Goal: Task Accomplishment & Management: Use online tool/utility

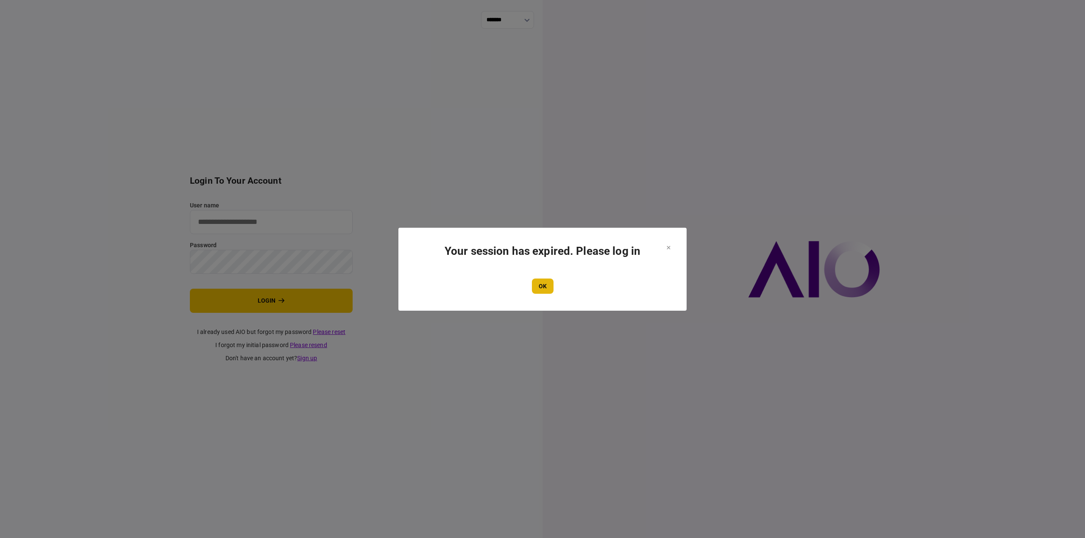
type input "**********"
click at [544, 288] on button "OK" at bounding box center [543, 286] width 22 height 15
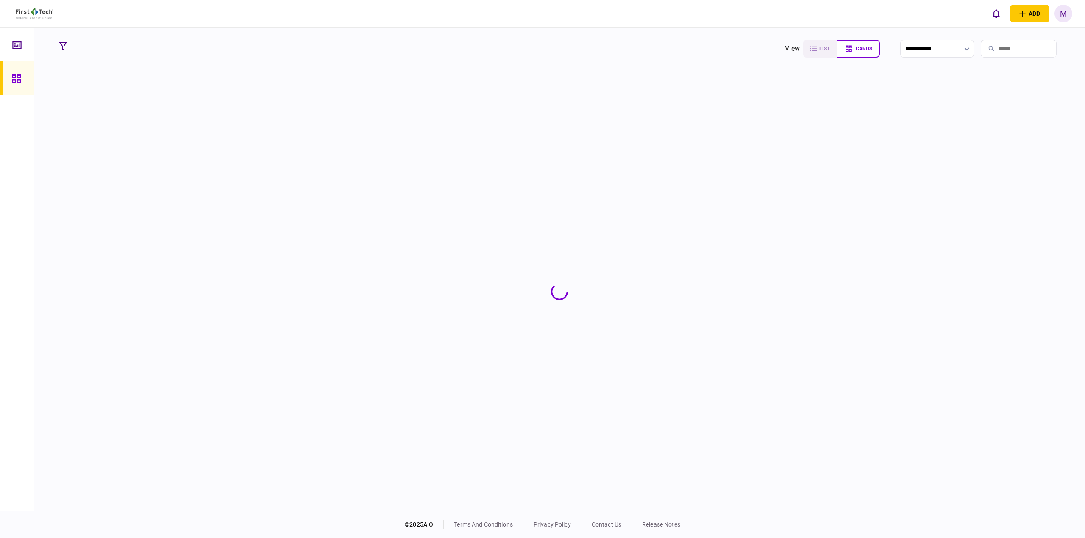
click at [992, 45] on input "search" at bounding box center [1018, 49] width 76 height 18
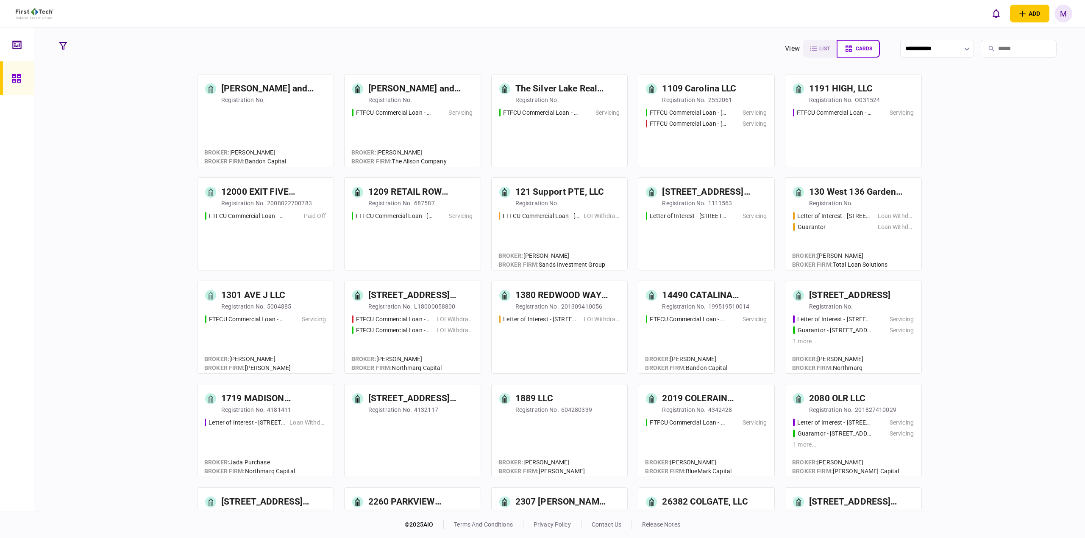
click at [992, 45] on input "search" at bounding box center [1018, 49] width 76 height 18
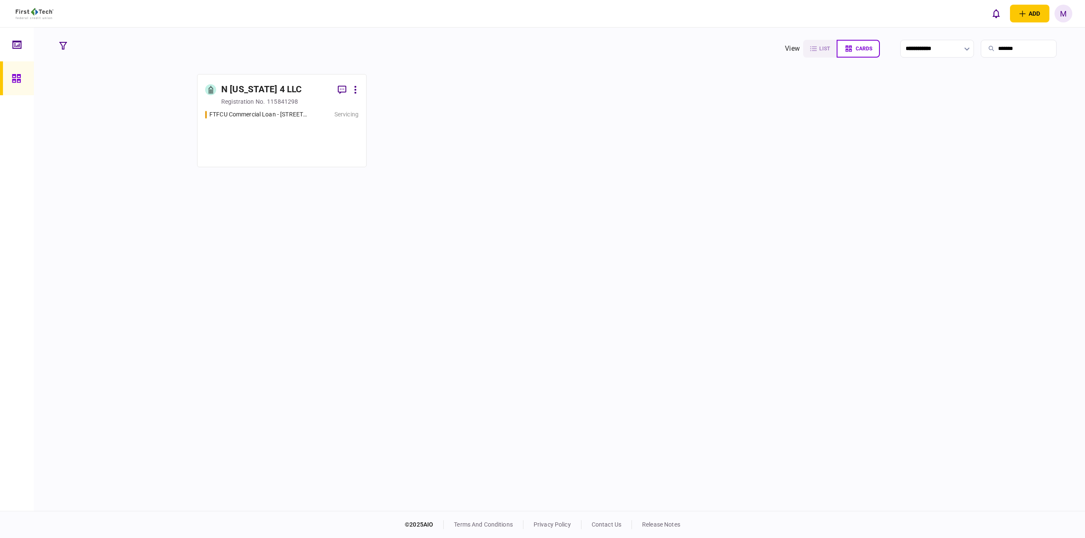
type input "*******"
click at [278, 126] on div "FTFCU Commercial Loan - [STREET_ADDRESS] Servicing" at bounding box center [281, 134] width 153 height 49
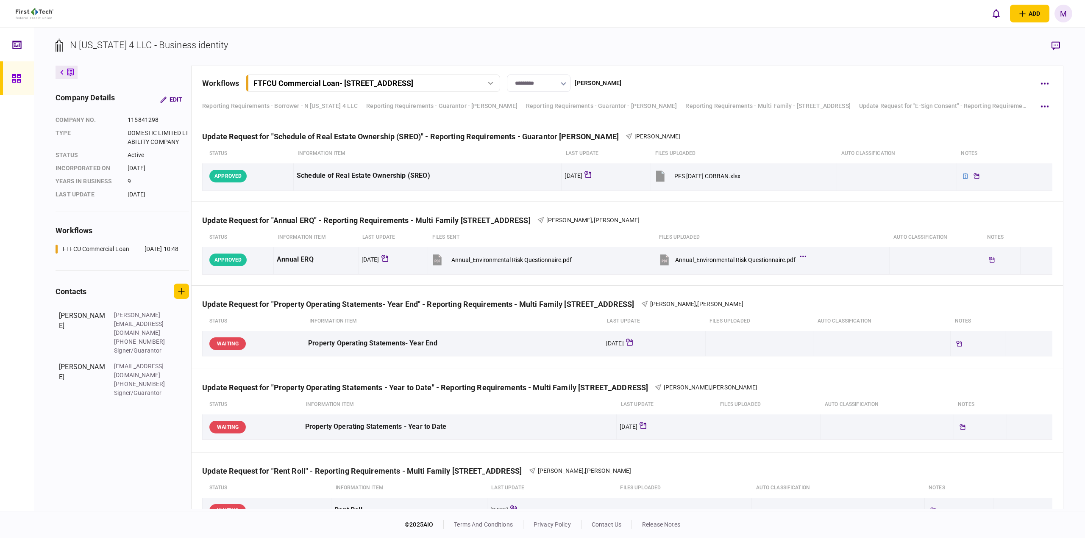
scroll to position [830, 0]
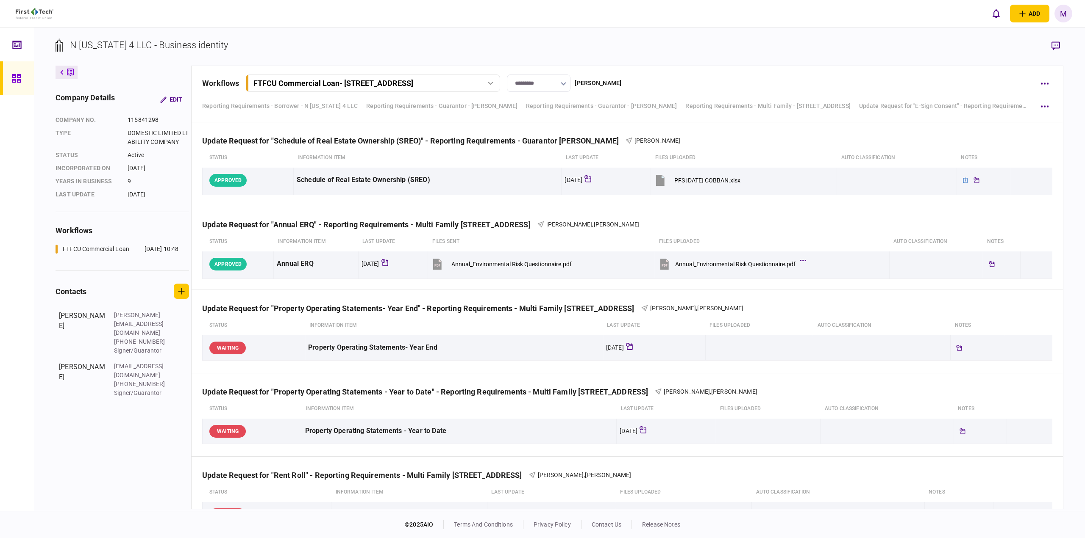
click at [123, 449] on div "company details Edit company no. 115841298 Type DOMESTIC LIMITED LIABILITY COMP…" at bounding box center [124, 288] width 136 height 444
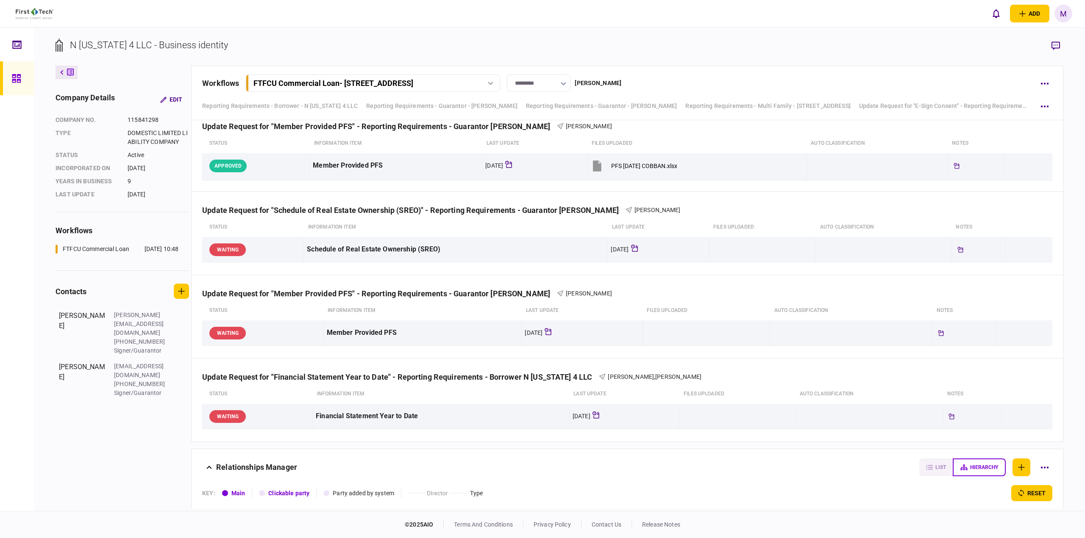
scroll to position [1288, 0]
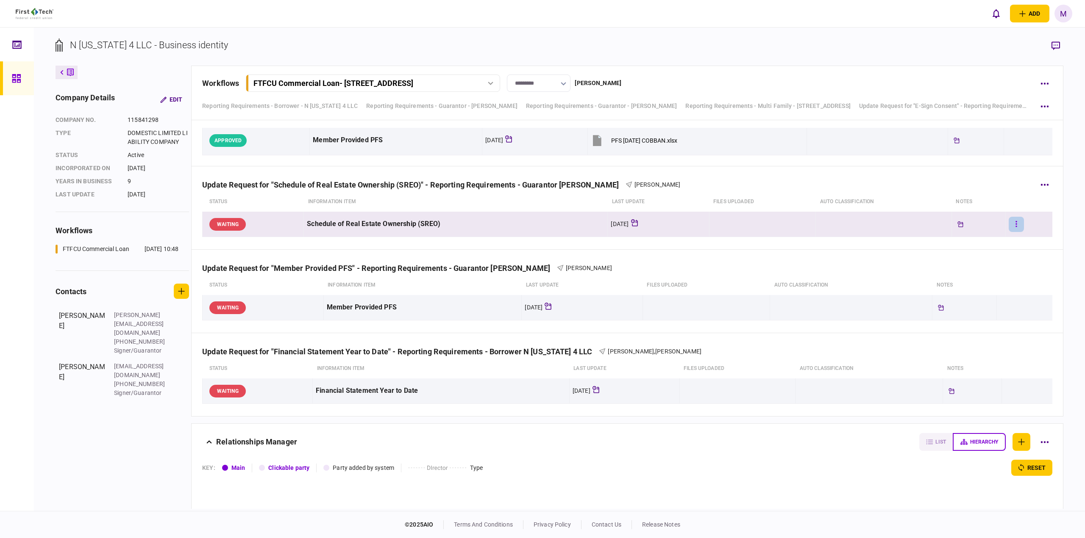
click at [1012, 225] on button "button" at bounding box center [1015, 224] width 15 height 15
click at [967, 233] on li "approve" at bounding box center [963, 241] width 80 height 19
click at [1013, 222] on button "button" at bounding box center [1016, 224] width 15 height 15
click at [967, 262] on li "add note" at bounding box center [963, 260] width 80 height 19
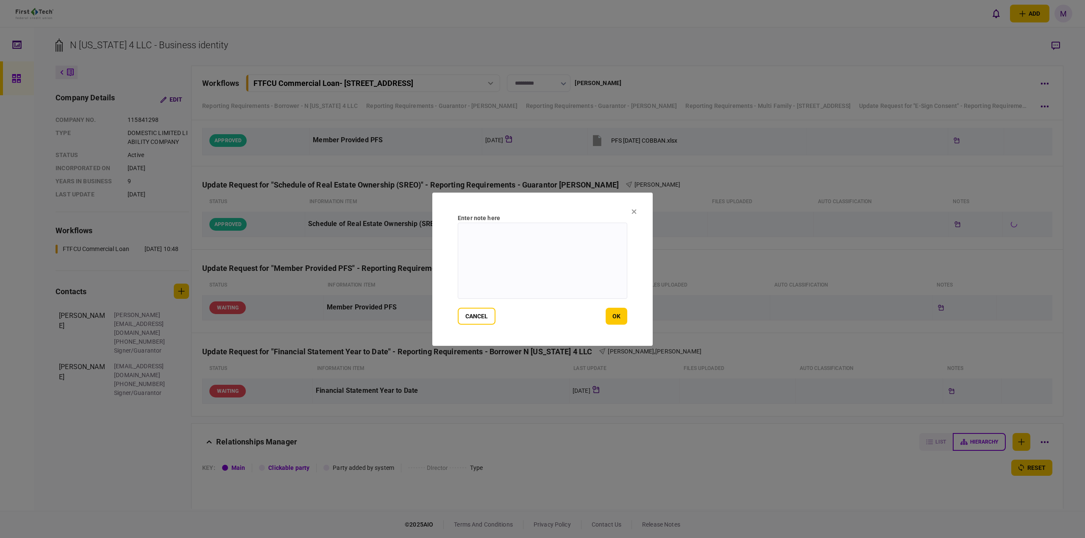
click at [575, 250] on textarea at bounding box center [542, 261] width 169 height 76
type textarea "**********"
click at [615, 319] on button "ok" at bounding box center [616, 316] width 22 height 17
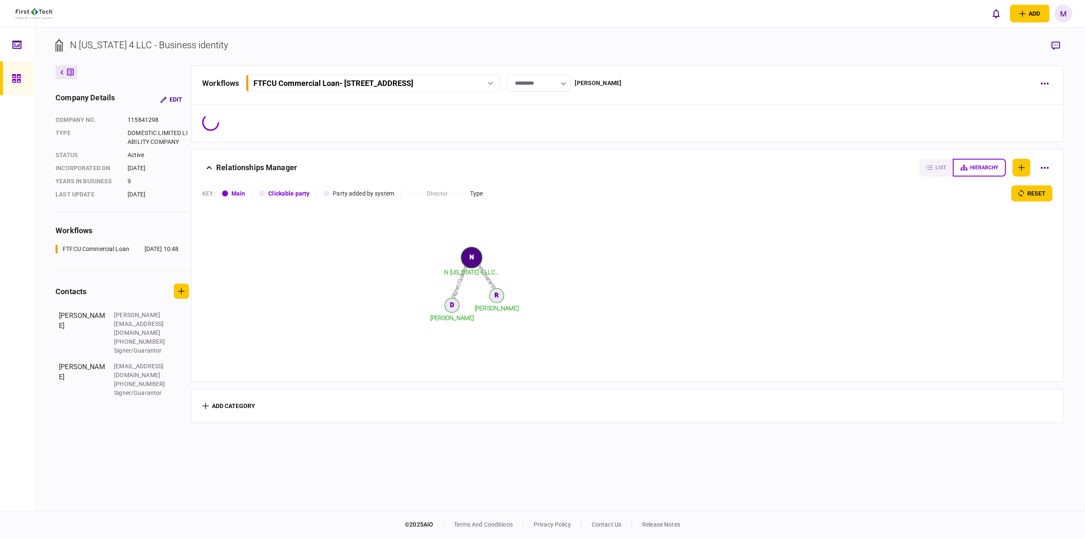
scroll to position [0, 0]
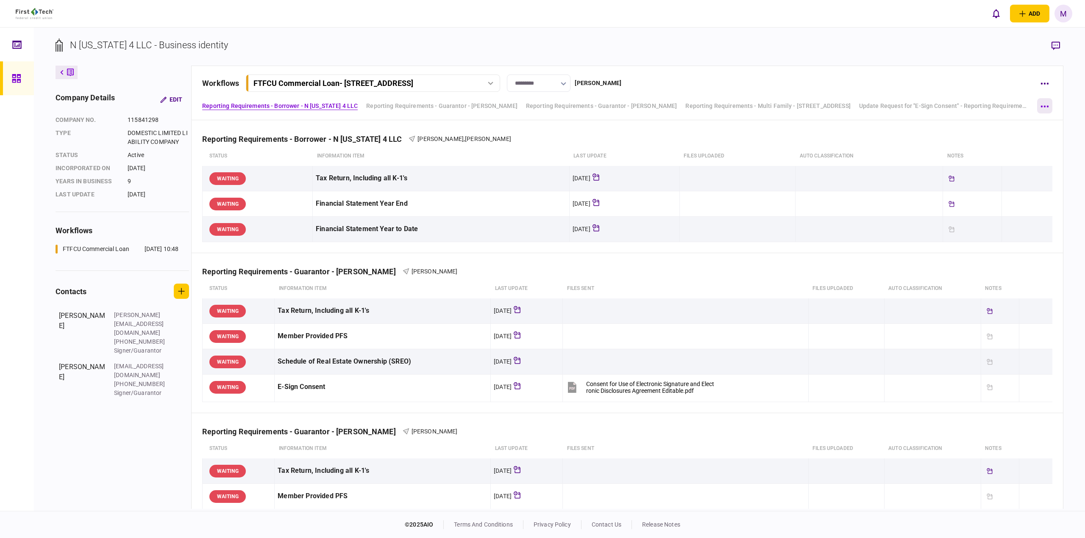
click at [1045, 106] on icon "button" at bounding box center [1044, 106] width 8 height 2
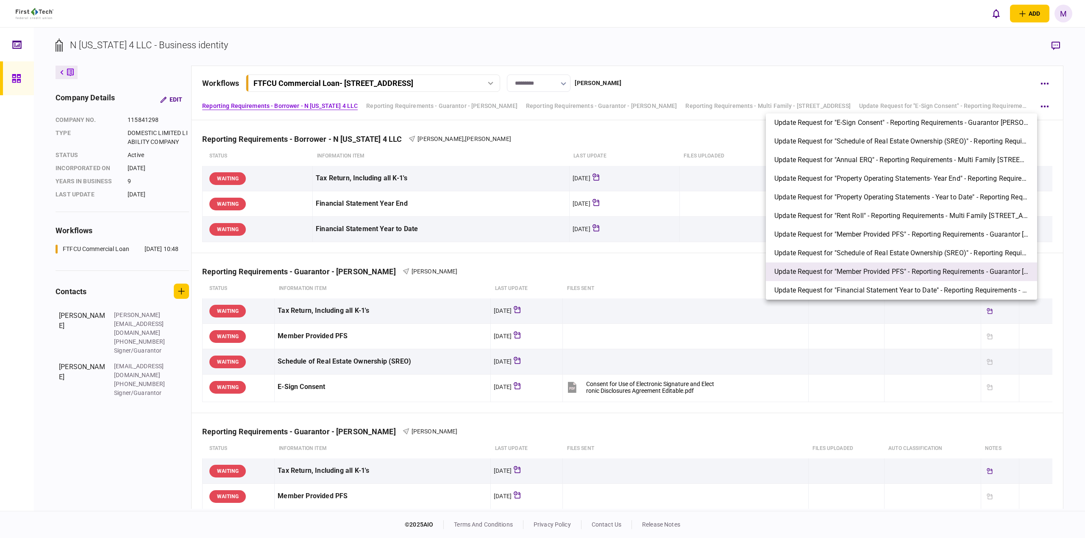
click at [921, 272] on span "Update Request for "Member Provided PFS" - Reporting Requirements - Guarantor […" at bounding box center [901, 272] width 254 height 10
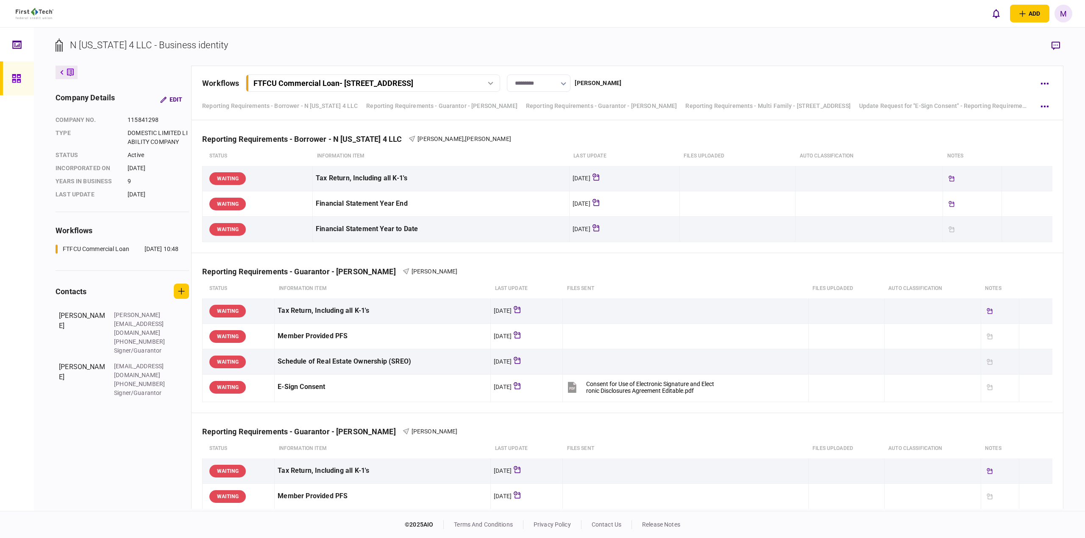
scroll to position [1418, 0]
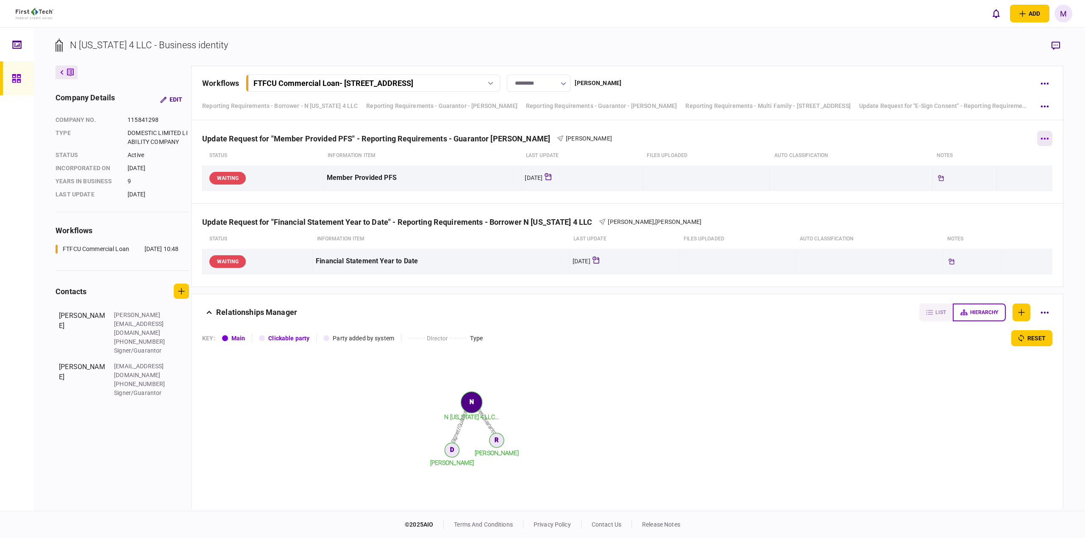
click at [1040, 138] on icon "button" at bounding box center [1044, 139] width 8 height 2
click at [874, 182] on div at bounding box center [542, 269] width 1085 height 538
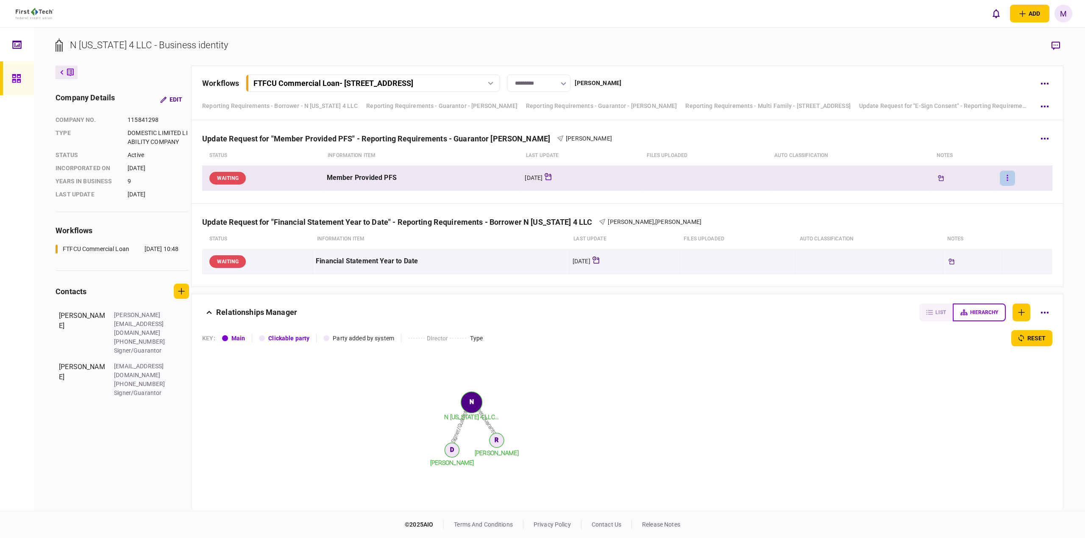
click at [1001, 180] on button "button" at bounding box center [1006, 178] width 15 height 15
click at [941, 192] on span "approve" at bounding box center [935, 195] width 25 height 10
click at [1000, 177] on button "button" at bounding box center [1007, 178] width 15 height 15
click at [967, 218] on li "add note" at bounding box center [954, 214] width 80 height 19
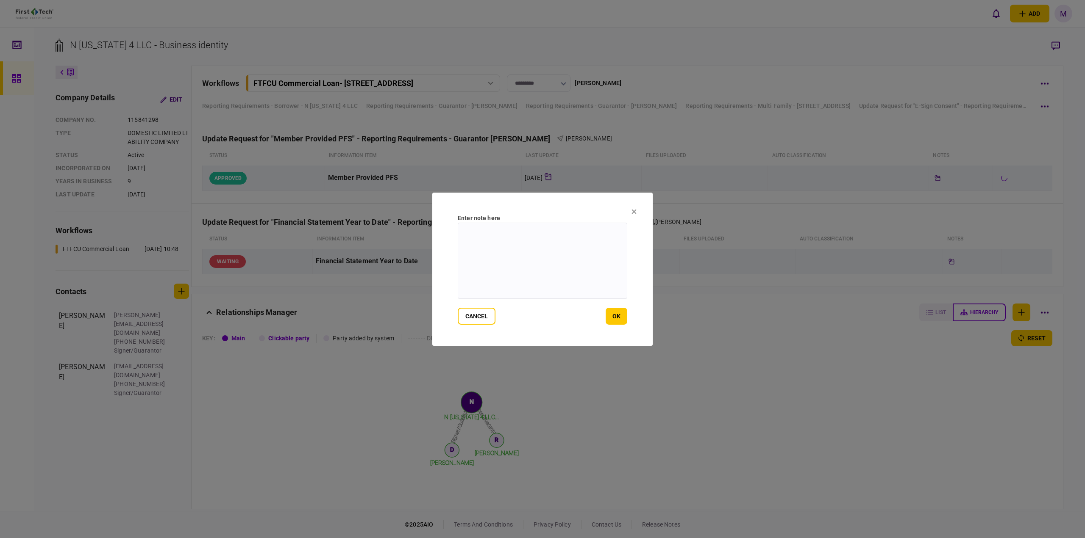
click at [562, 288] on textarea at bounding box center [542, 261] width 169 height 76
type textarea "**********"
click at [619, 320] on button "ok" at bounding box center [616, 316] width 22 height 17
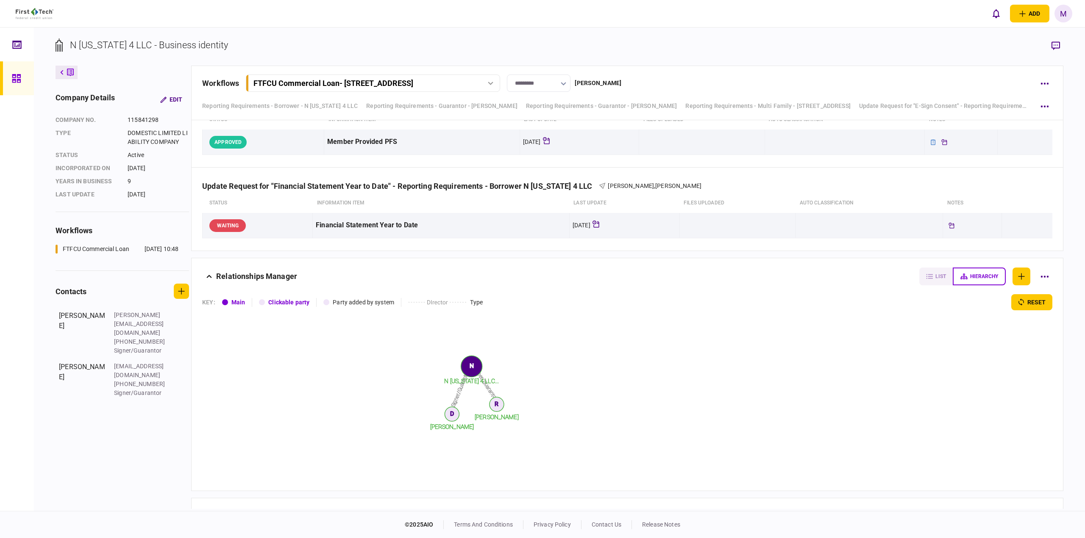
scroll to position [1456, 0]
click at [201, 414] on div "KEY : Main Clickable party Party added by system Type reset Signer/Guarantor Si…" at bounding box center [626, 390] width 871 height 197
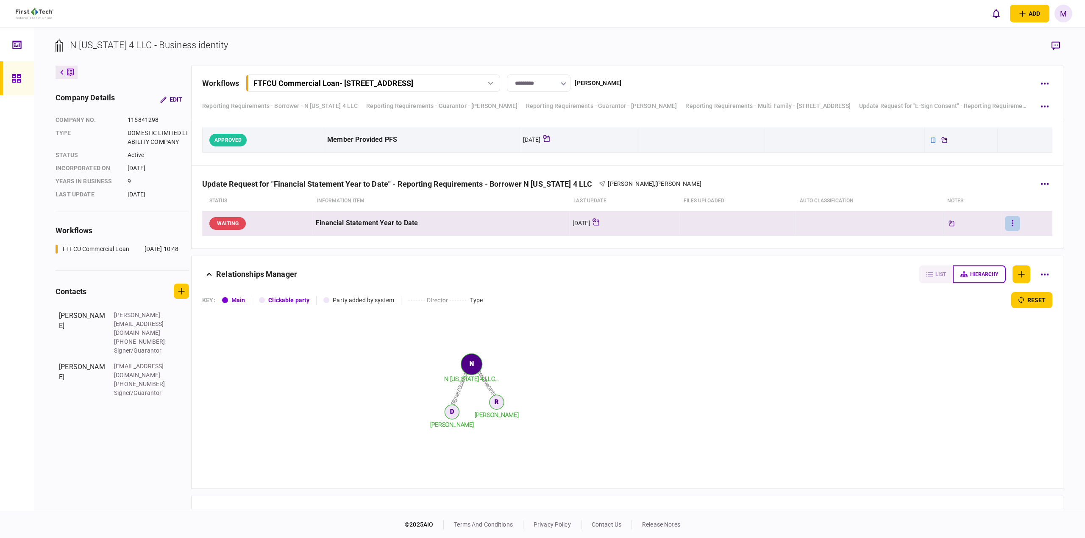
click at [1011, 222] on button "button" at bounding box center [1012, 223] width 15 height 15
click at [956, 240] on li "approve" at bounding box center [959, 240] width 80 height 19
click at [1009, 222] on button "button" at bounding box center [1012, 223] width 15 height 15
click at [957, 260] on li "add note" at bounding box center [959, 259] width 80 height 19
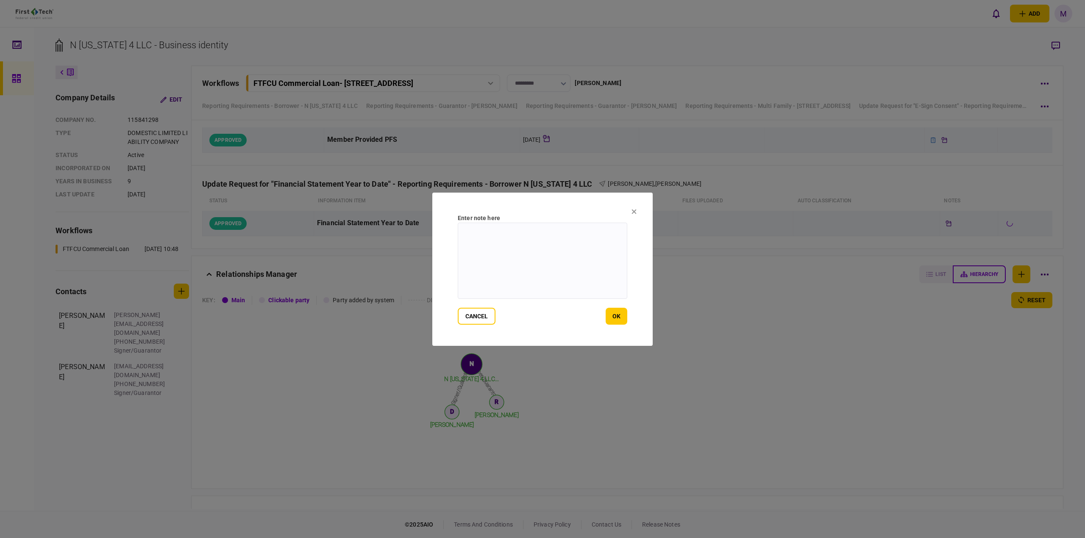
click at [622, 259] on textarea at bounding box center [542, 261] width 169 height 76
type textarea "**********"
click at [616, 316] on button "ok" at bounding box center [616, 316] width 22 height 17
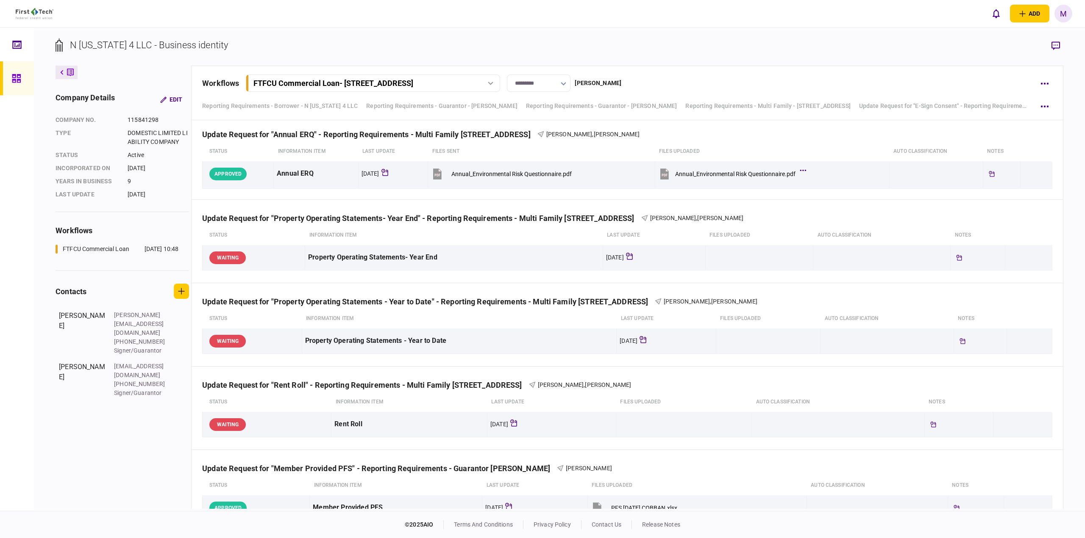
scroll to position [912, 0]
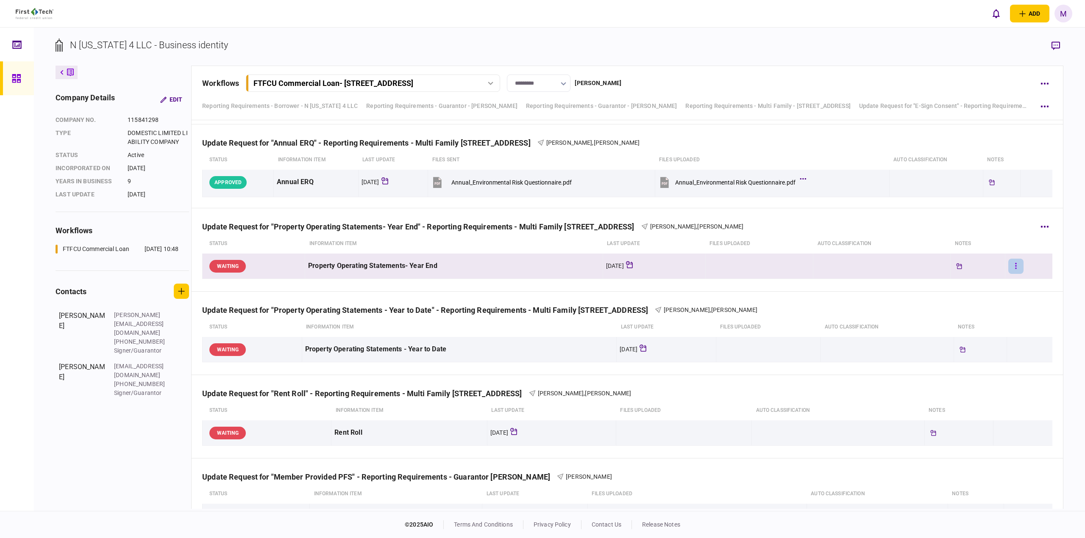
click at [1015, 263] on icon "button" at bounding box center [1016, 266] width 2 height 8
click at [932, 234] on div at bounding box center [542, 269] width 1085 height 538
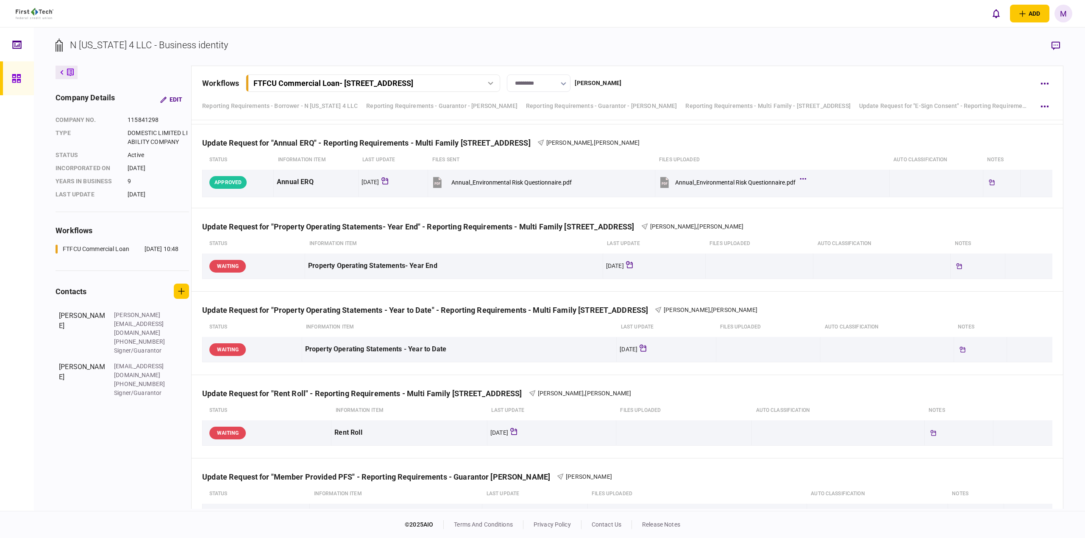
click at [869, 8] on div "add business identity individual identity M M [PERSON_NAME] [PERSON_NAME][EMAIL…" at bounding box center [542, 13] width 1085 height 27
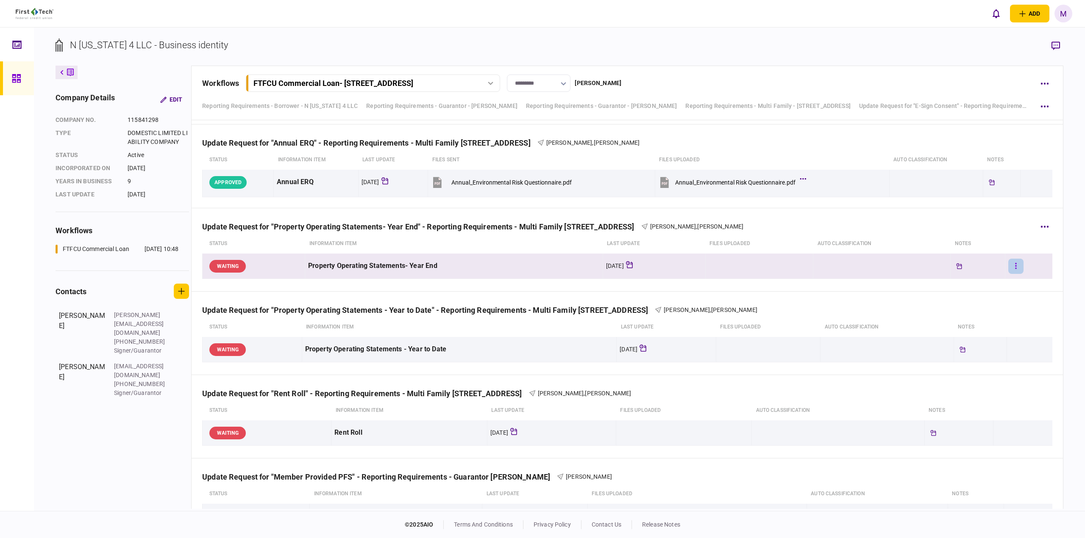
click at [1012, 261] on button "button" at bounding box center [1015, 266] width 15 height 15
click at [950, 281] on span "approve" at bounding box center [943, 283] width 25 height 10
click at [1008, 265] on button "button" at bounding box center [1015, 266] width 15 height 15
click at [955, 304] on span "add note" at bounding box center [944, 302] width 27 height 10
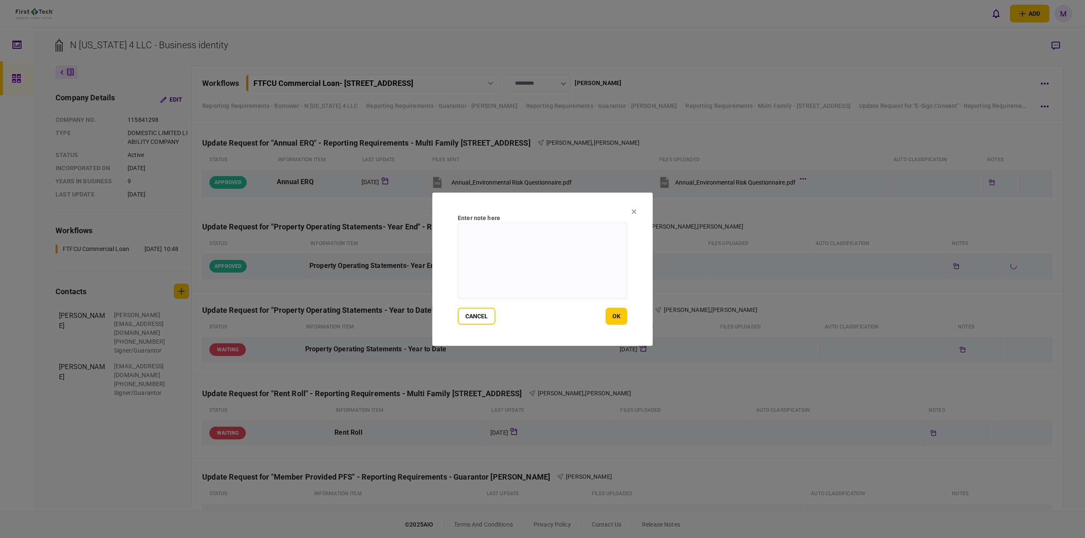
click at [517, 275] on textarea at bounding box center [542, 261] width 169 height 76
type textarea "**********"
click at [620, 316] on button "ok" at bounding box center [616, 316] width 22 height 17
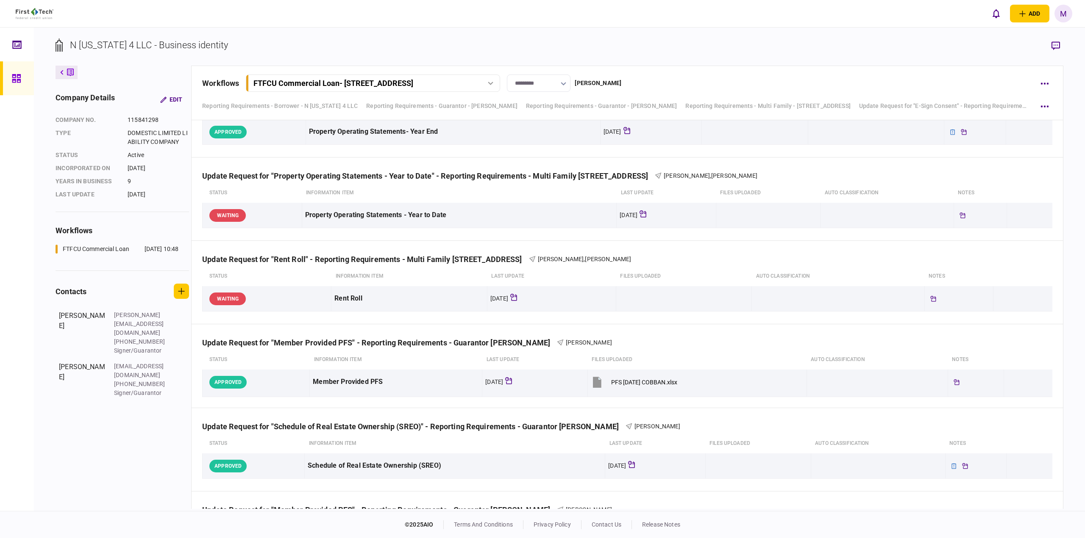
scroll to position [1048, 0]
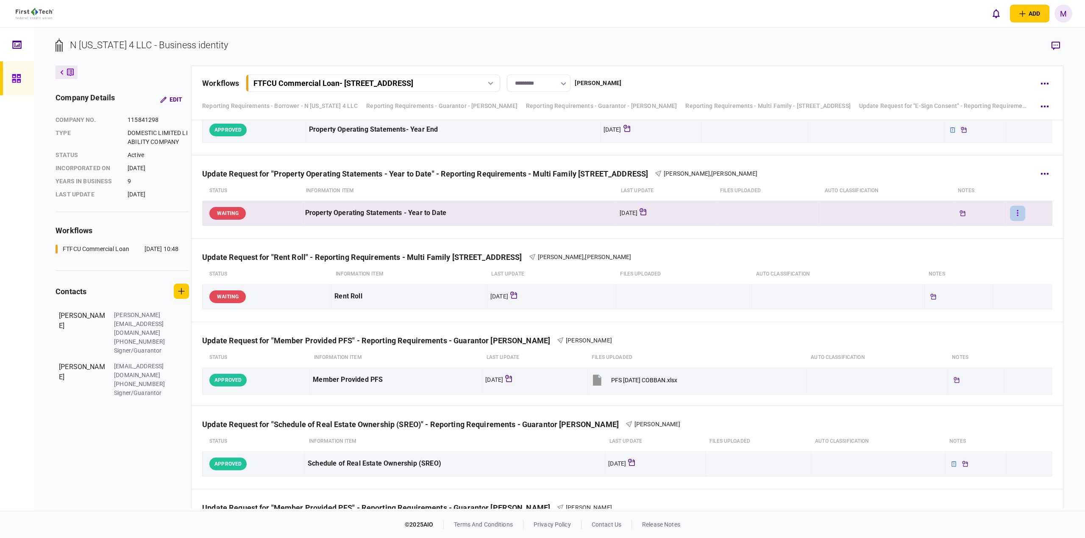
click at [1014, 219] on button "button" at bounding box center [1017, 213] width 15 height 15
click at [979, 233] on li "approve" at bounding box center [964, 230] width 80 height 19
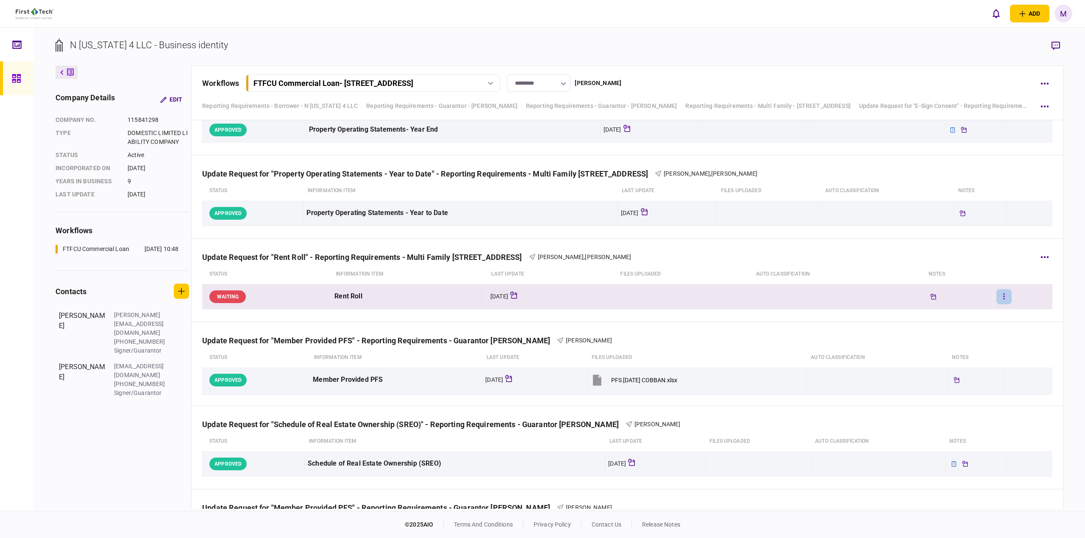
click at [996, 302] on button "button" at bounding box center [1003, 296] width 15 height 15
click at [971, 313] on li "approve" at bounding box center [950, 314] width 80 height 19
click at [1001, 297] on button "button" at bounding box center [1003, 296] width 15 height 15
click at [961, 330] on li "add note" at bounding box center [951, 332] width 80 height 19
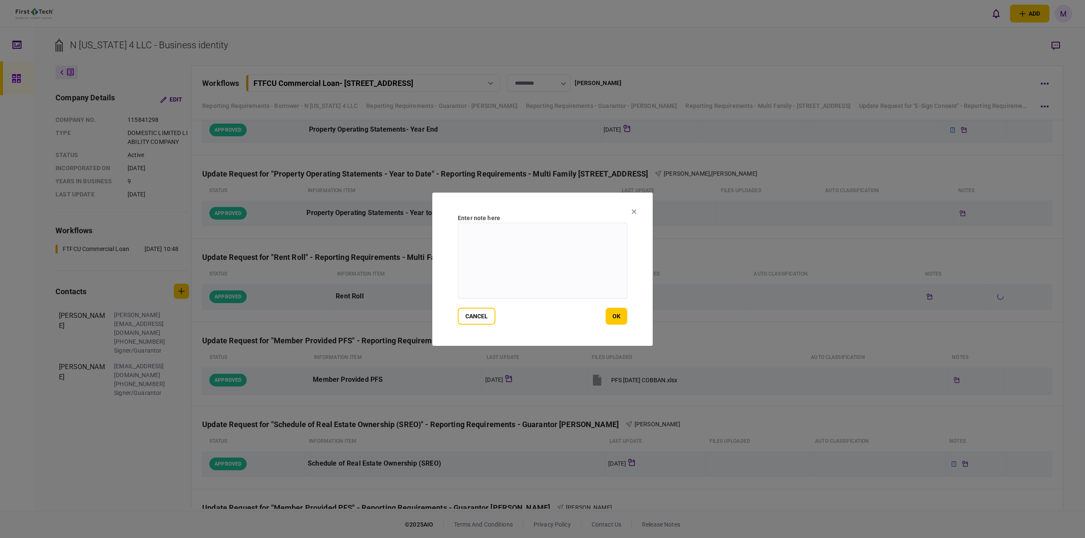
click at [592, 265] on textarea at bounding box center [542, 261] width 169 height 76
type textarea "**********"
click at [615, 321] on button "ok" at bounding box center [616, 316] width 22 height 17
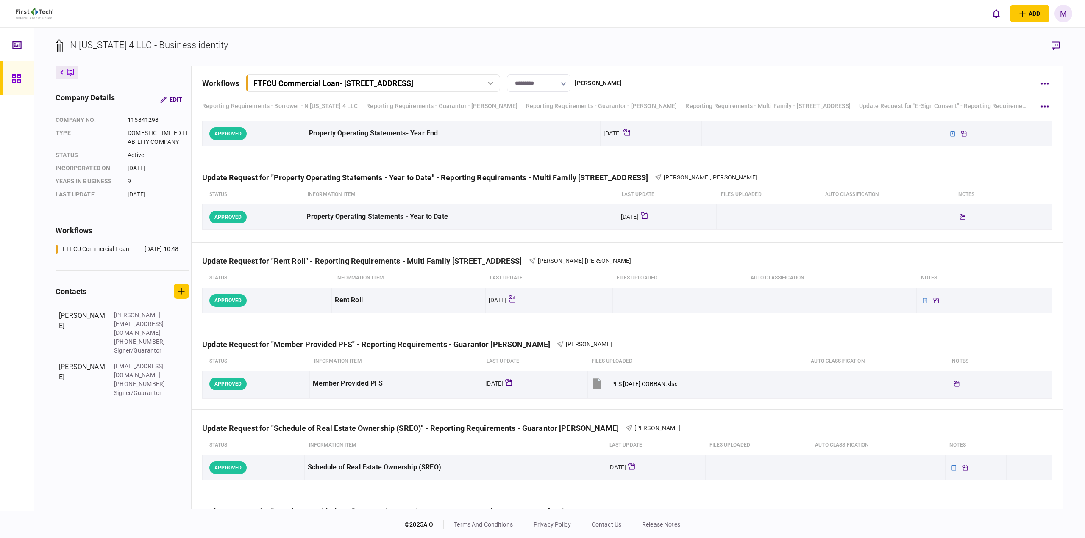
scroll to position [1046, 0]
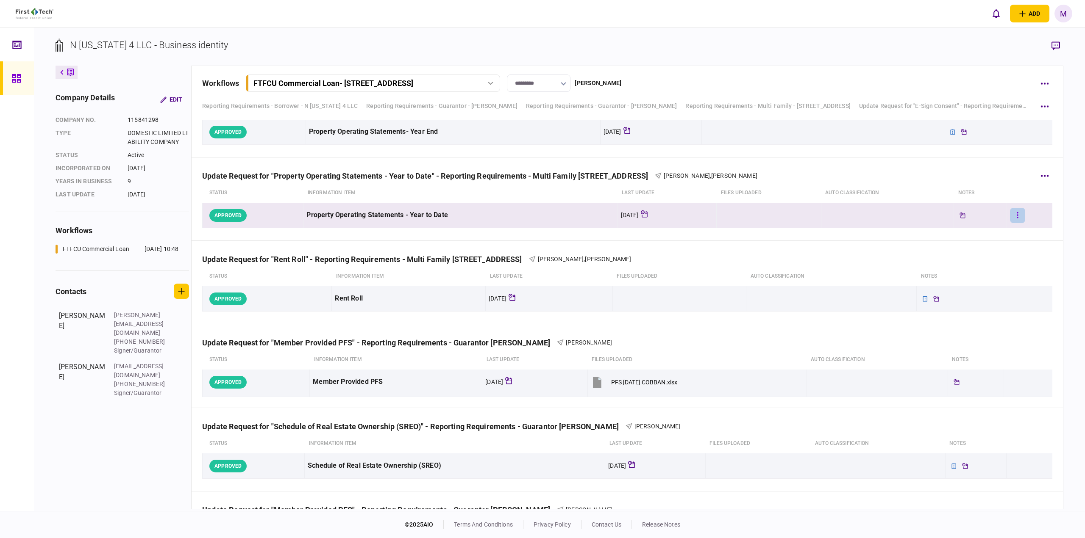
click at [1016, 217] on icon "button" at bounding box center [1016, 215] width 1 height 6
click at [980, 227] on li "unapprove" at bounding box center [964, 232] width 80 height 19
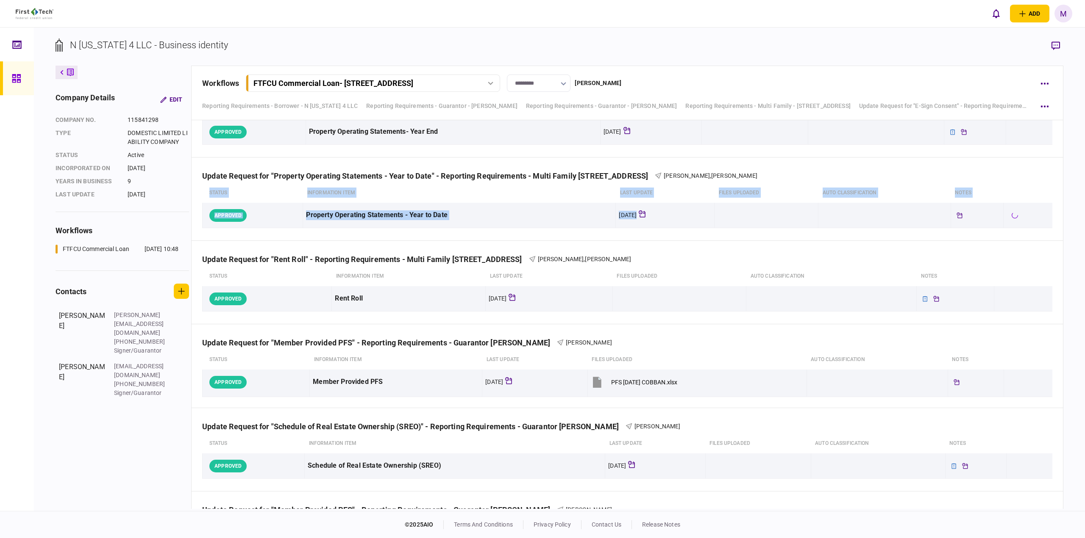
click at [980, 227] on td at bounding box center [976, 215] width 53 height 25
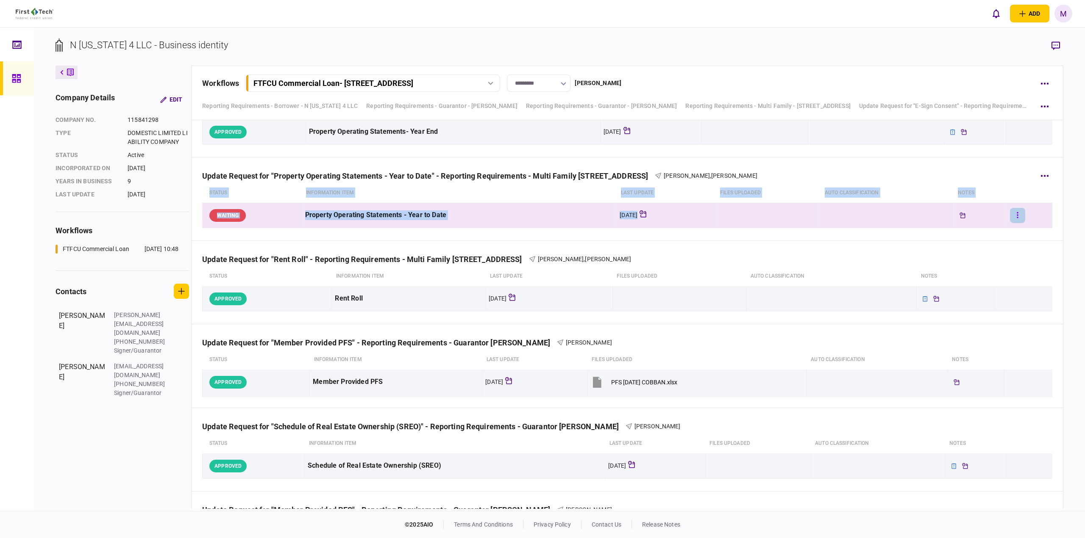
click at [1016, 216] on icon "button" at bounding box center [1017, 215] width 2 height 8
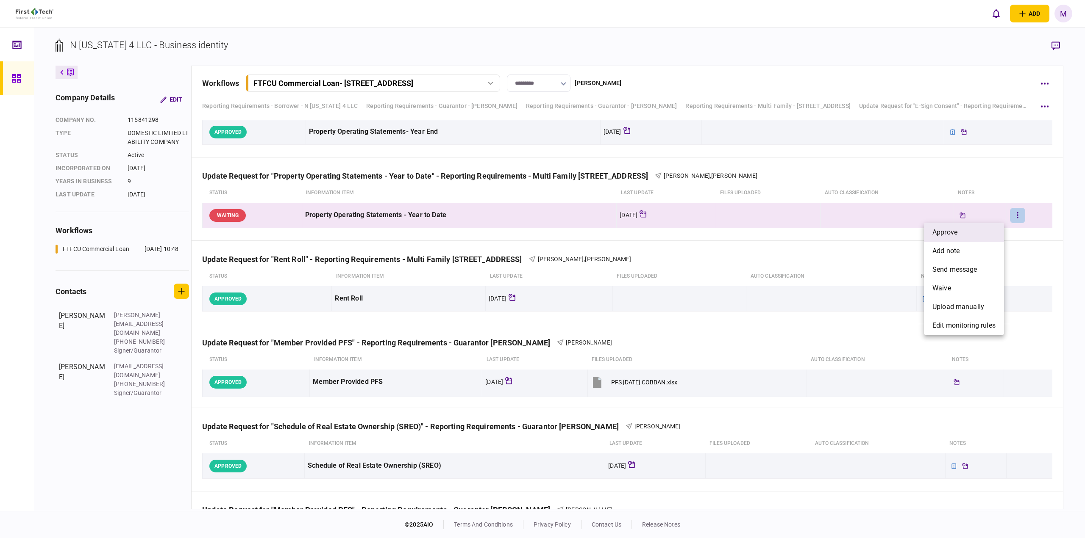
click at [982, 230] on li "approve" at bounding box center [964, 232] width 80 height 19
click at [1013, 210] on button "button" at bounding box center [1017, 215] width 15 height 15
click at [973, 250] on li "add note" at bounding box center [964, 251] width 80 height 19
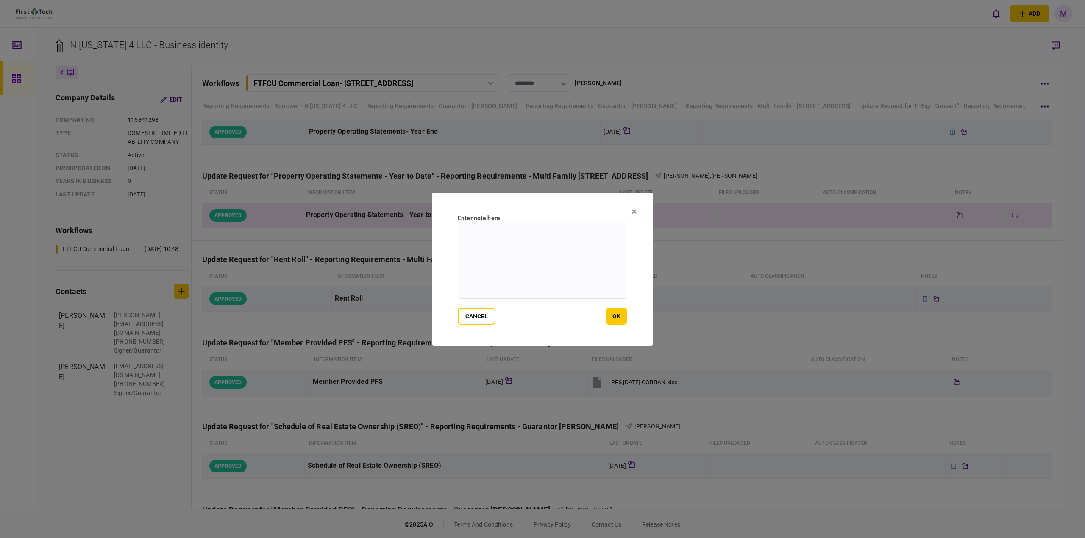
click at [594, 240] on textarea at bounding box center [542, 261] width 169 height 76
type textarea "**********"
click at [616, 315] on button "ok" at bounding box center [616, 316] width 22 height 17
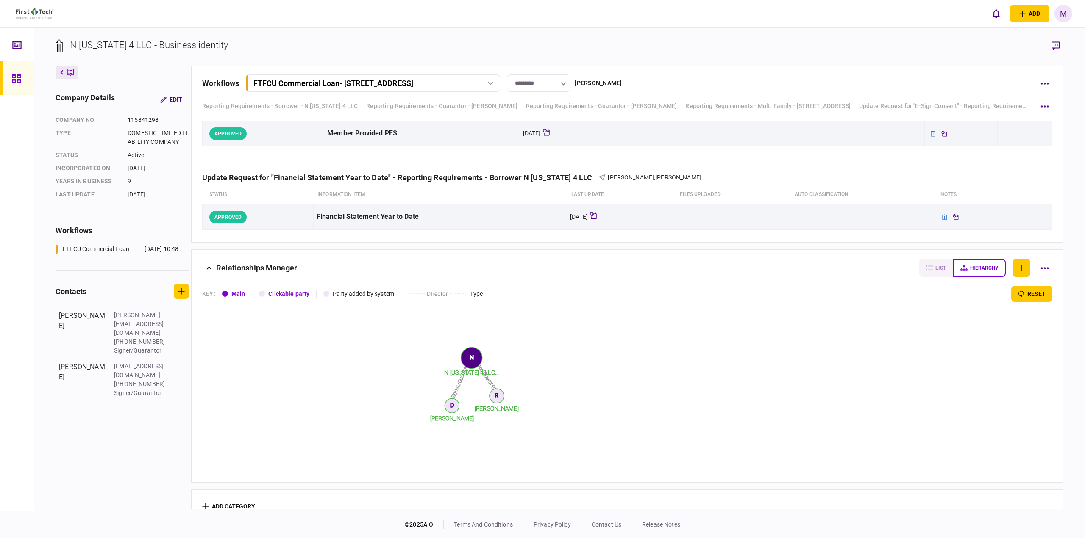
scroll to position [1479, 0]
